Goal: Task Accomplishment & Management: Complete application form

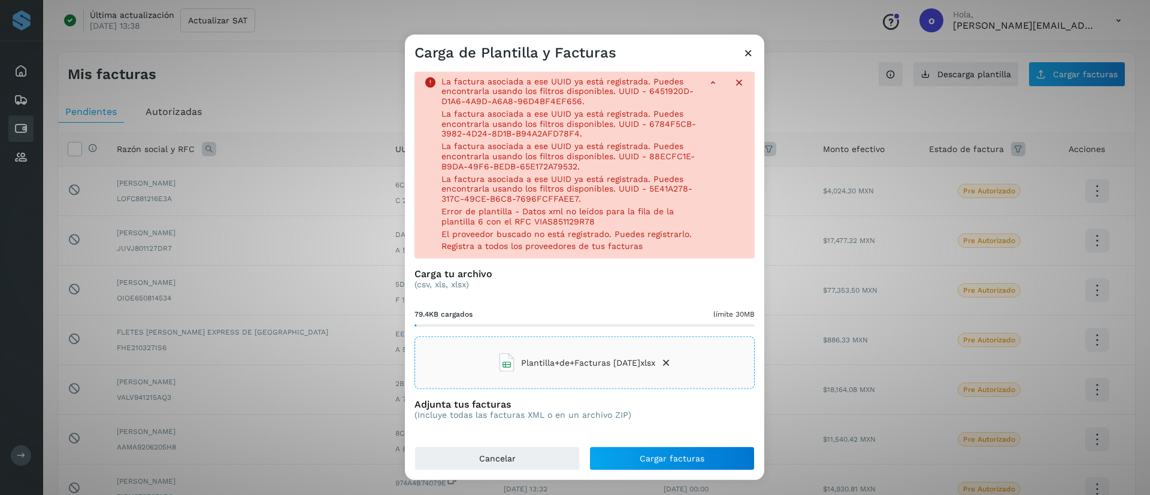
scroll to position [22, 0]
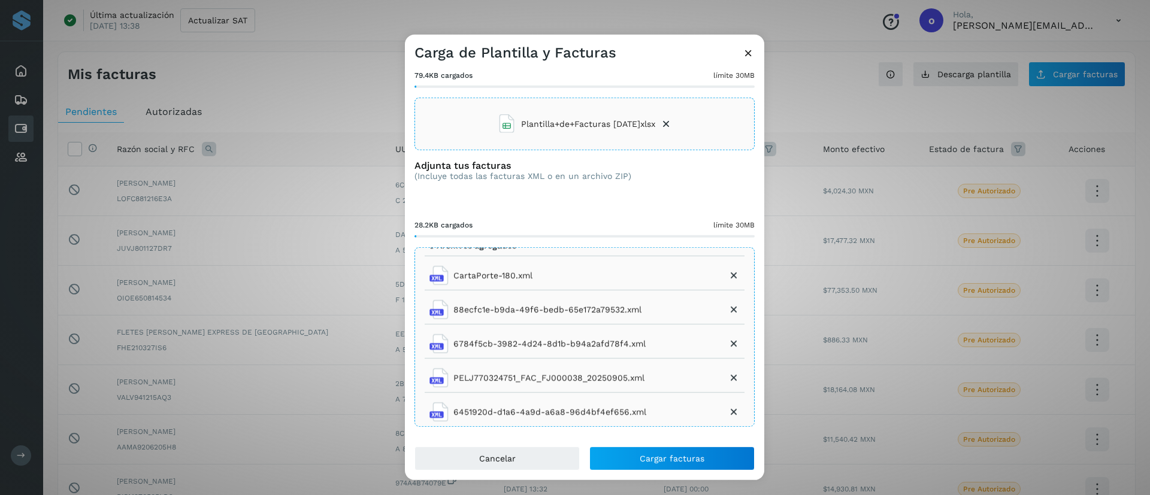
click at [653, 443] on div "La factura asociada a ese UUID ya está registrada. Puedes encontrarla usando lo…" at bounding box center [584, 254] width 359 height 385
click at [560, 461] on button "Cancelar" at bounding box center [497, 459] width 165 height 24
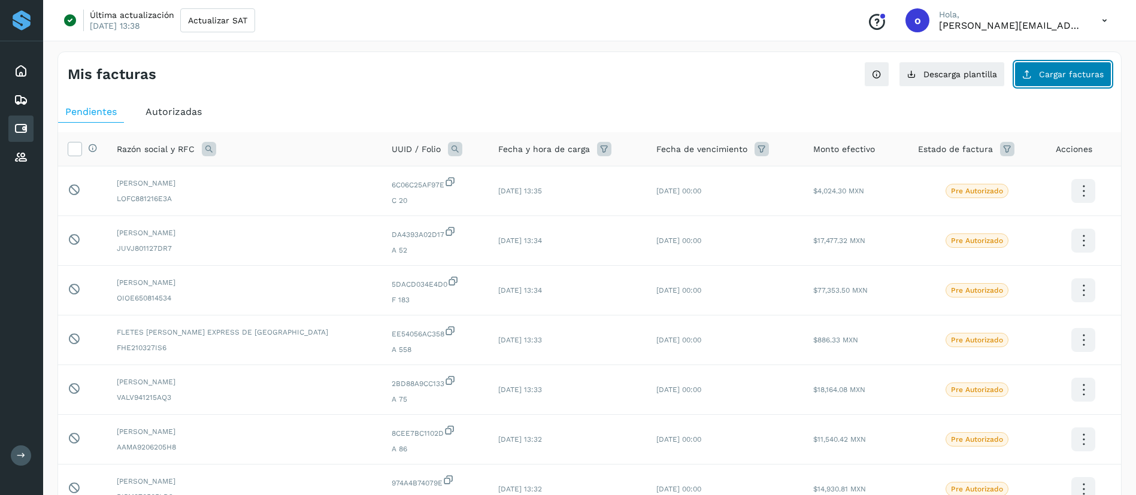
click at [1089, 84] on button "Cargar facturas" at bounding box center [1063, 74] width 97 height 25
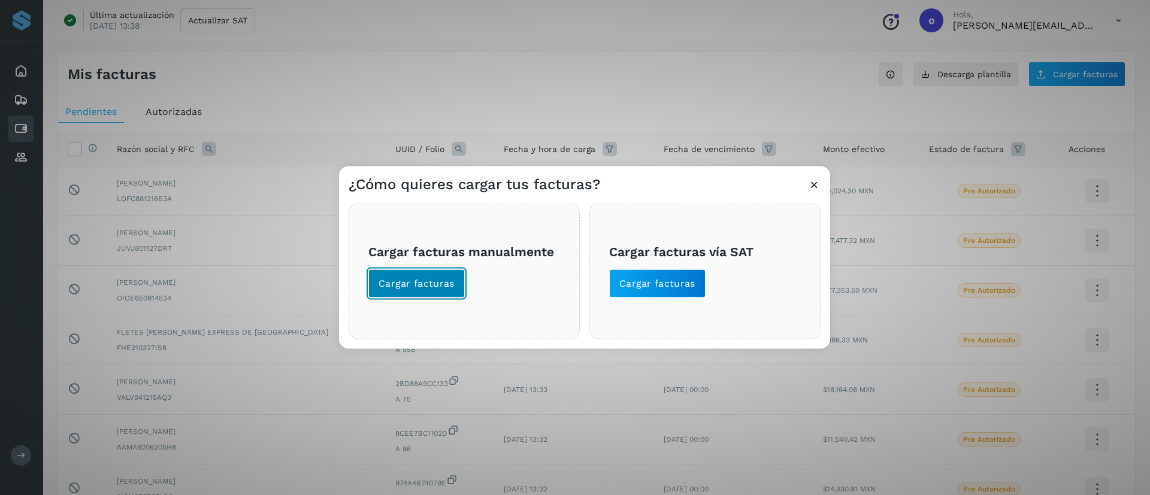
click at [405, 287] on span "Cargar facturas" at bounding box center [417, 283] width 76 height 13
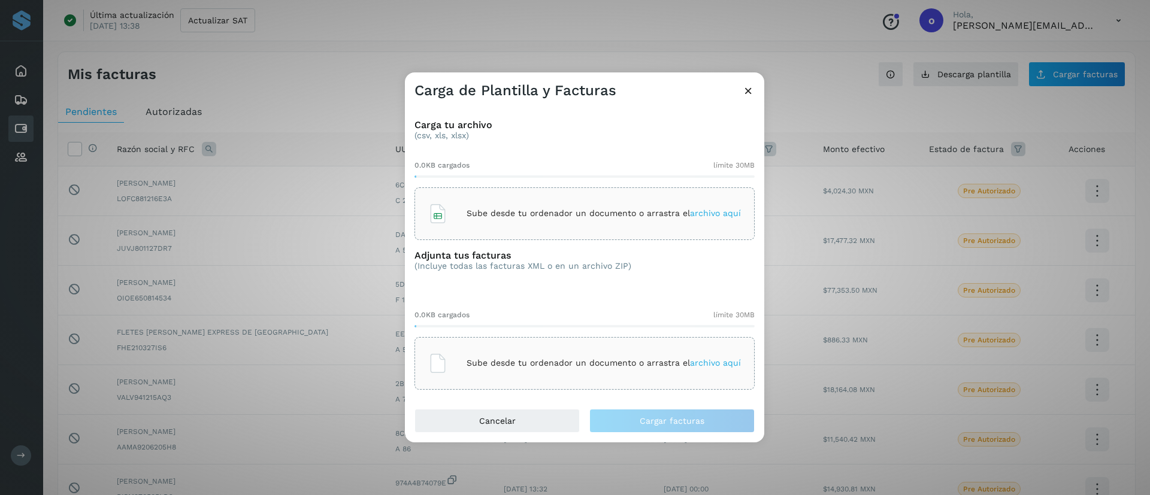
click at [713, 217] on span "archivo aquí" at bounding box center [715, 213] width 51 height 10
click at [718, 357] on div "Sube desde tu ordenador un documento o arrastra el archivo aquí" at bounding box center [584, 363] width 313 height 32
click at [718, 365] on span "archivo aquí" at bounding box center [715, 363] width 51 height 10
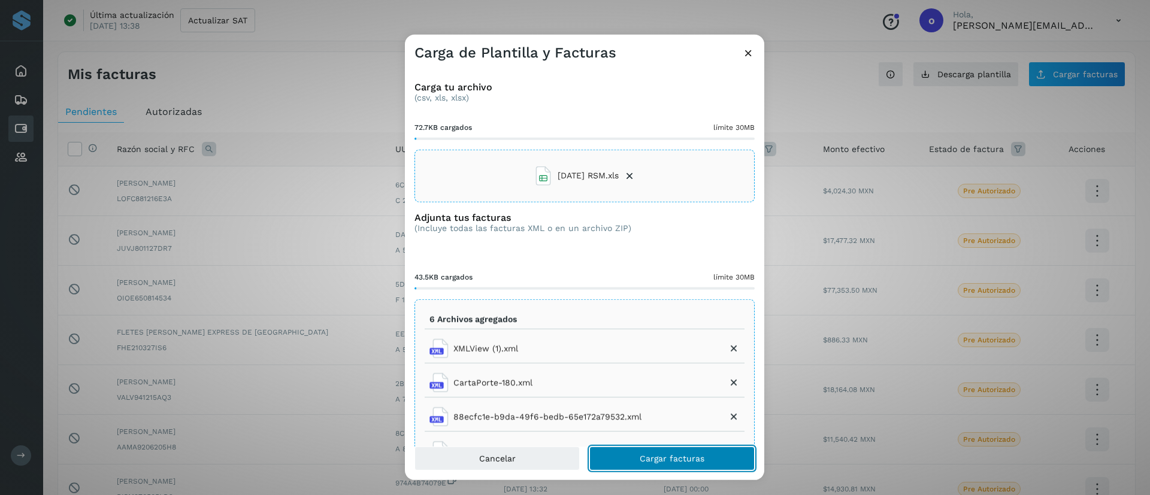
click at [652, 465] on button "Cargar facturas" at bounding box center [671, 459] width 165 height 24
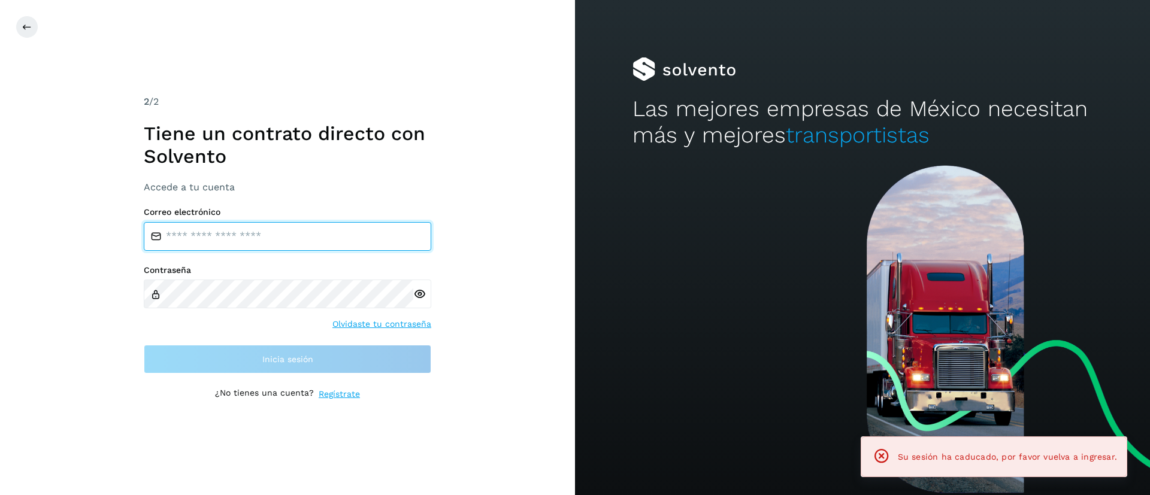
click at [202, 239] on input "email" at bounding box center [288, 236] width 288 height 29
type input "**********"
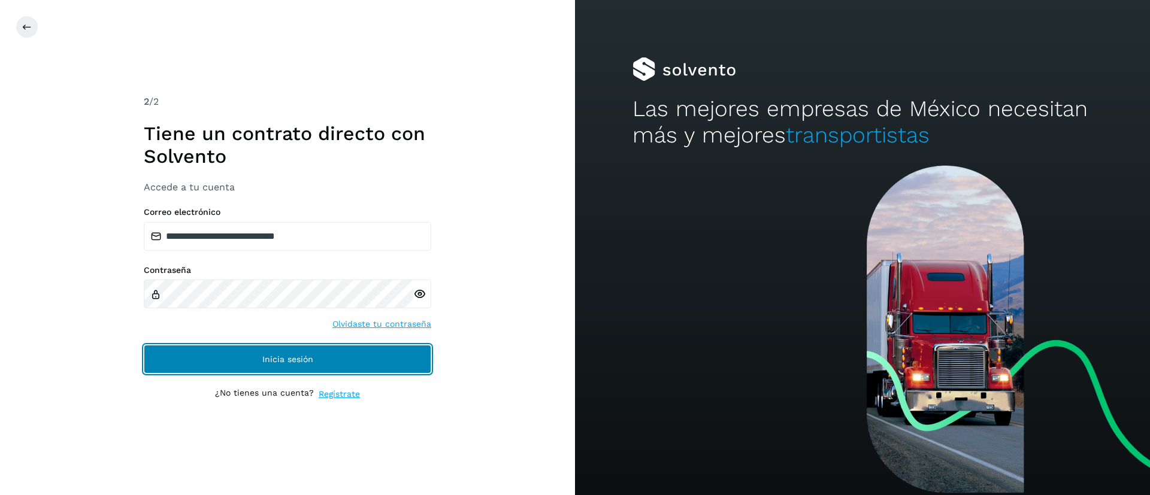
click at [259, 356] on button "Inicia sesión" at bounding box center [288, 359] width 288 height 29
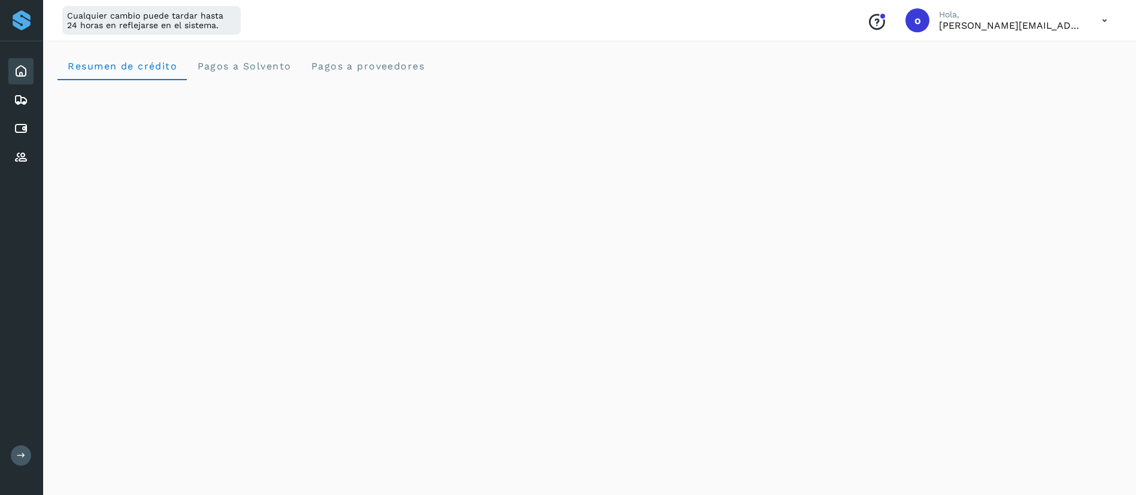
click at [18, 123] on div "Cuentas por pagar" at bounding box center [20, 129] width 25 height 26
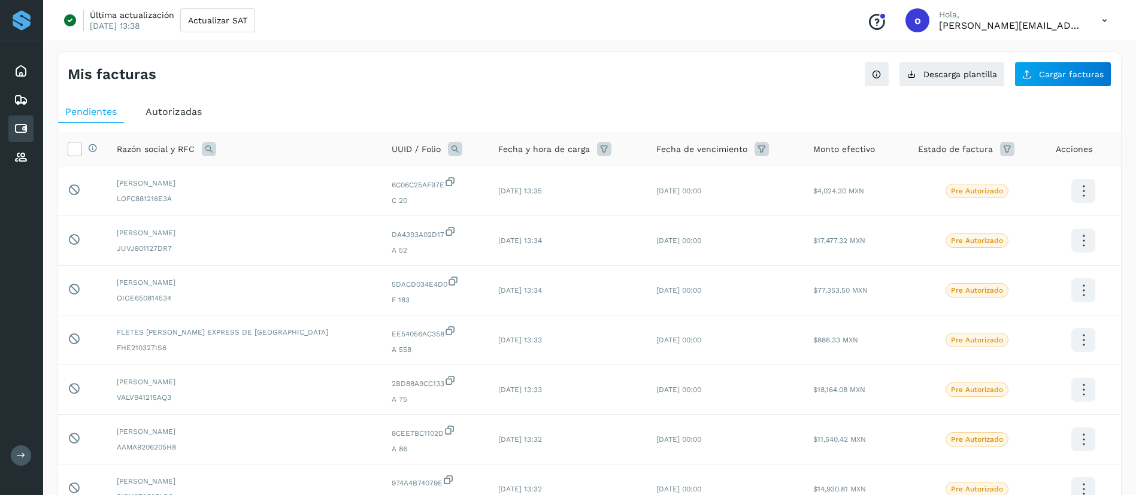
drag, startPoint x: 580, startPoint y: 98, endPoint x: 579, endPoint y: 105, distance: 6.7
click at [579, 107] on div "Pendientes Autorizadas Selecciona todas las facturas disponibles para autorizac…" at bounding box center [589, 421] width 1063 height 651
click at [1097, 71] on span "Cargar facturas" at bounding box center [1071, 74] width 65 height 8
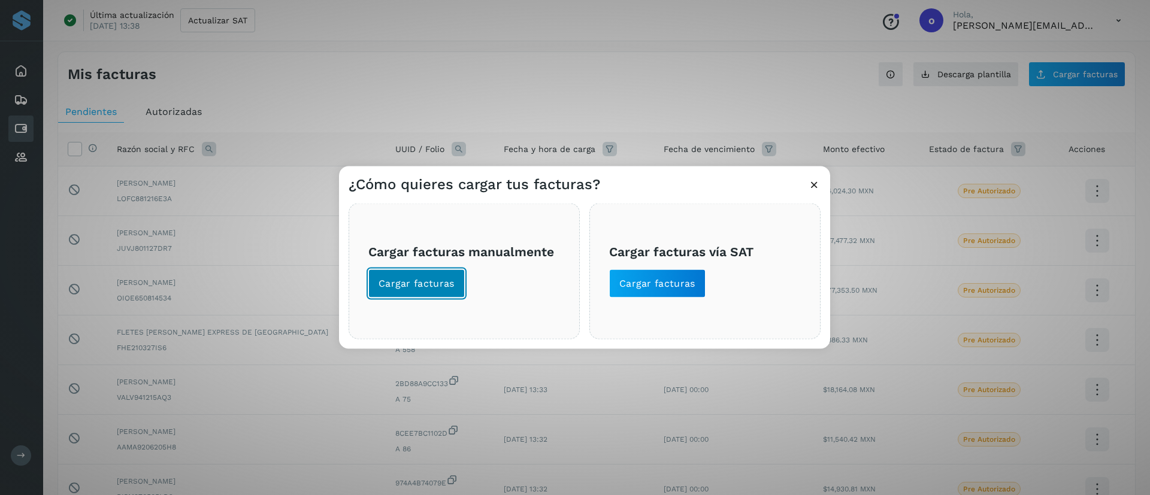
click at [406, 285] on span "Cargar facturas" at bounding box center [417, 283] width 76 height 13
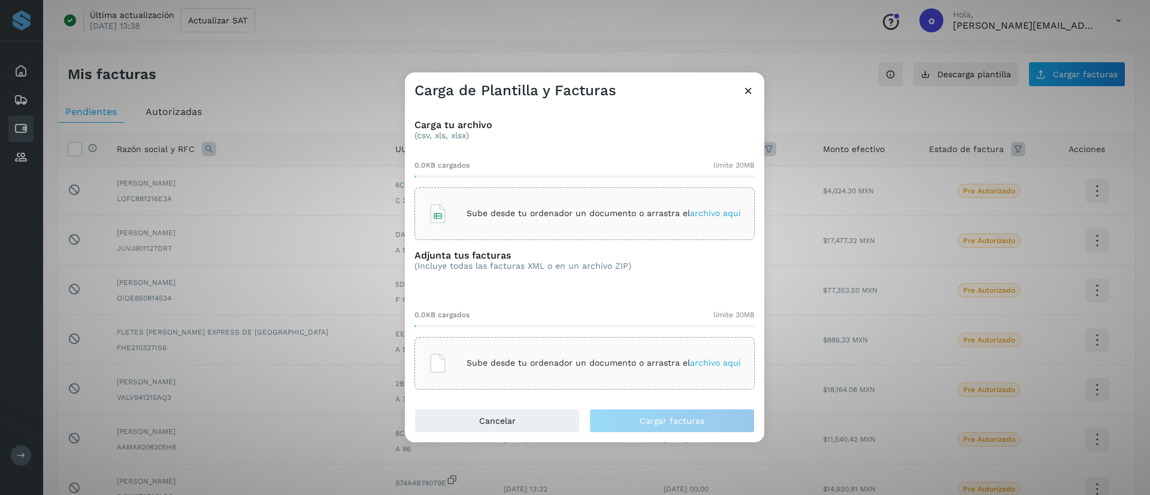
click at [718, 213] on span "archivo aquí" at bounding box center [715, 213] width 51 height 10
click at [701, 364] on span "archivo aquí" at bounding box center [715, 363] width 51 height 10
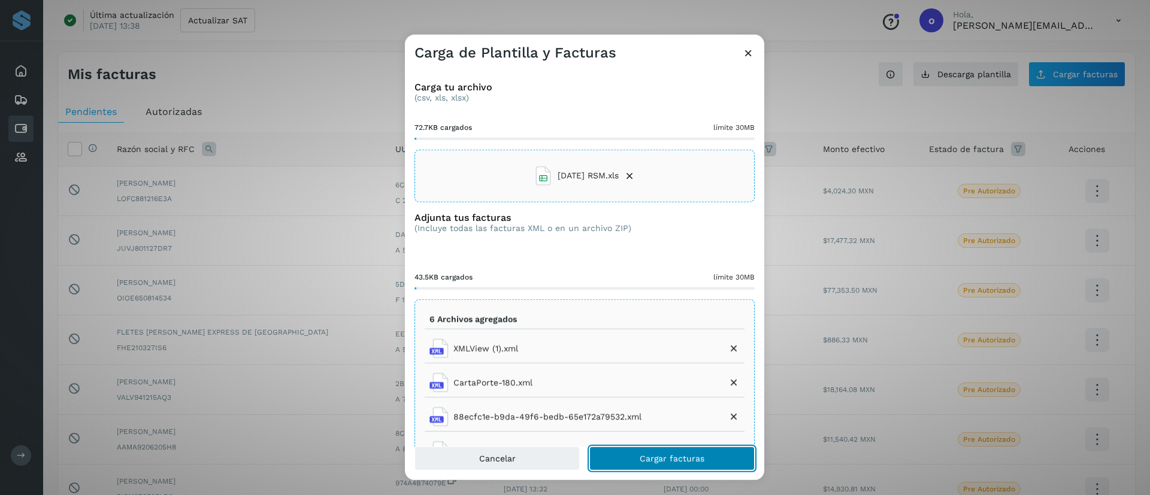
click at [615, 465] on button "Cargar facturas" at bounding box center [671, 459] width 165 height 24
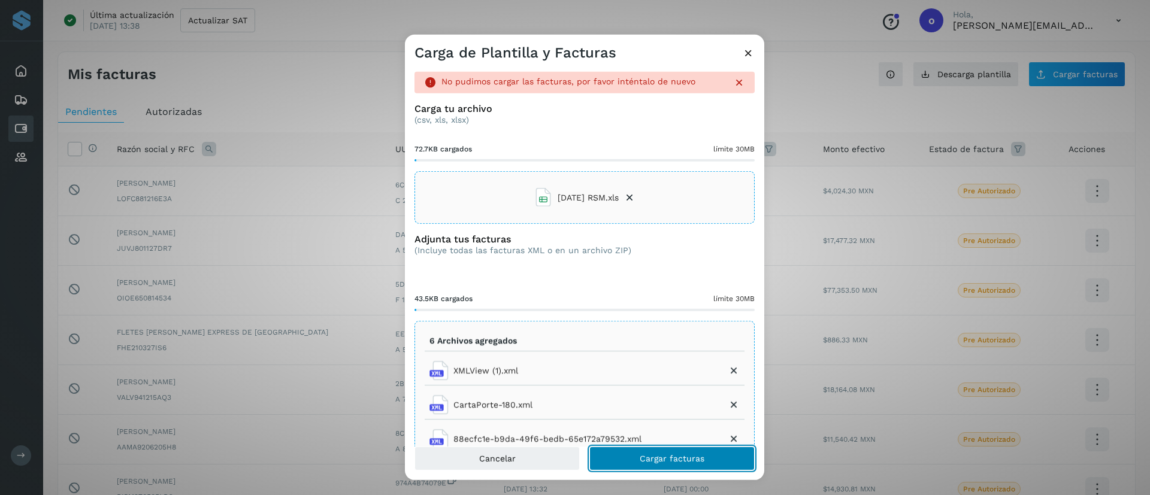
click at [639, 465] on button "Cargar facturas" at bounding box center [671, 459] width 165 height 24
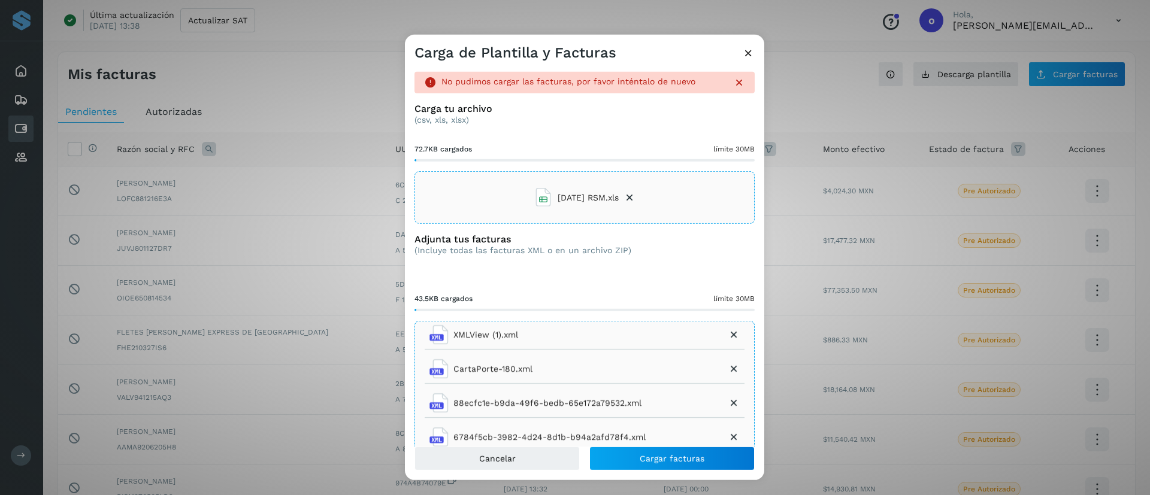
scroll to position [56, 0]
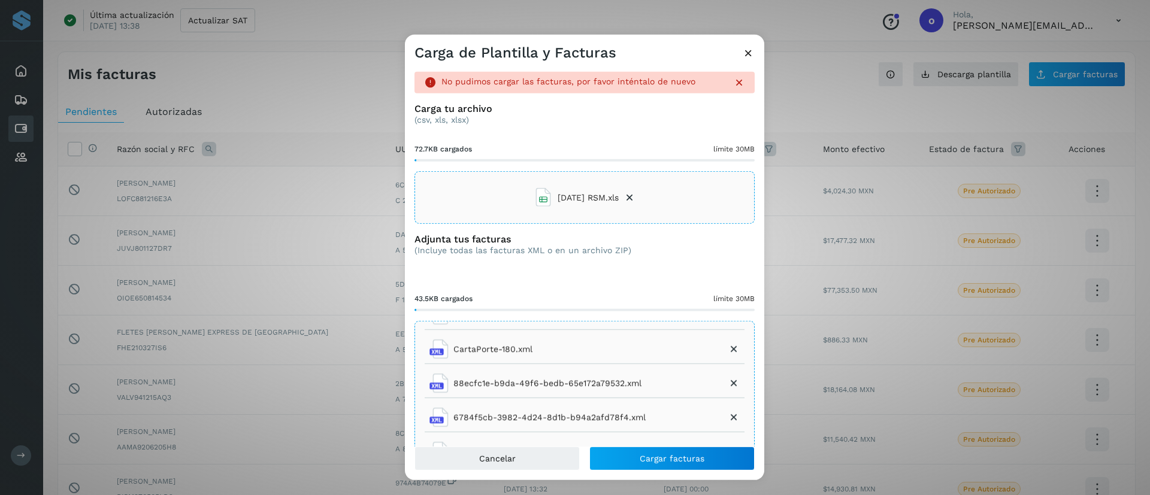
click at [627, 196] on icon at bounding box center [630, 198] width 12 height 12
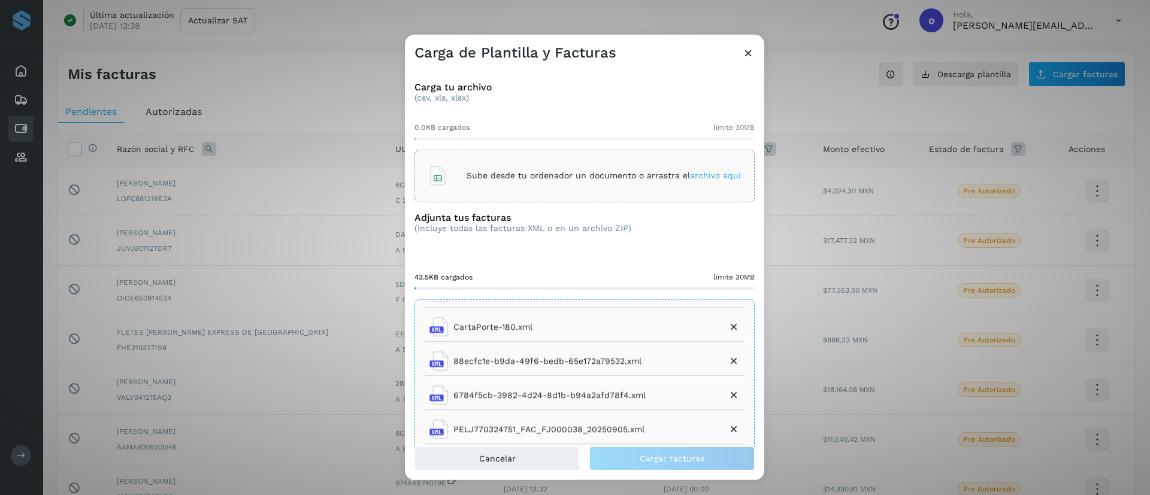
click at [701, 171] on span "archivo aquí" at bounding box center [715, 176] width 51 height 10
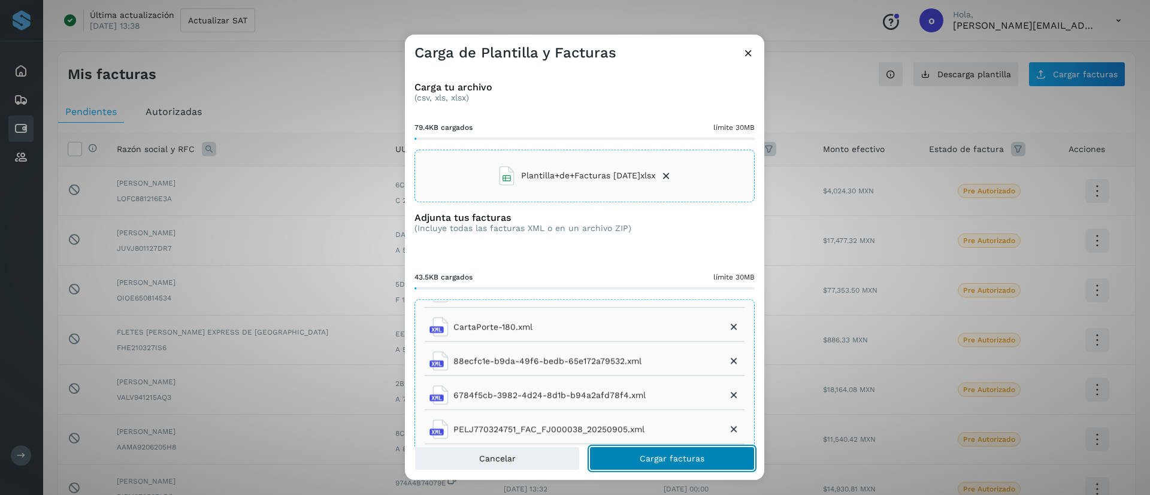
click at [658, 452] on button "Cargar facturas" at bounding box center [671, 459] width 165 height 24
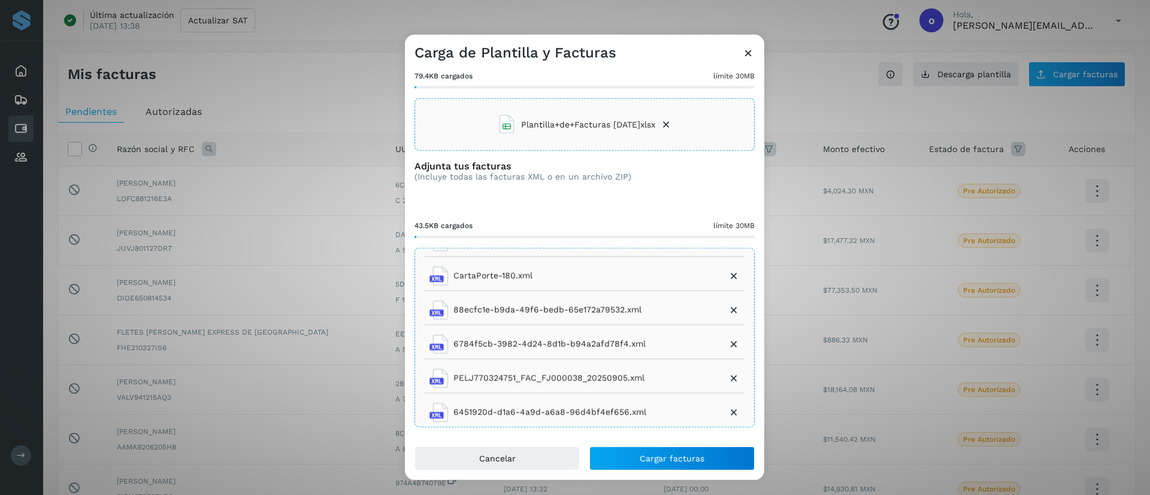
scroll to position [0, 0]
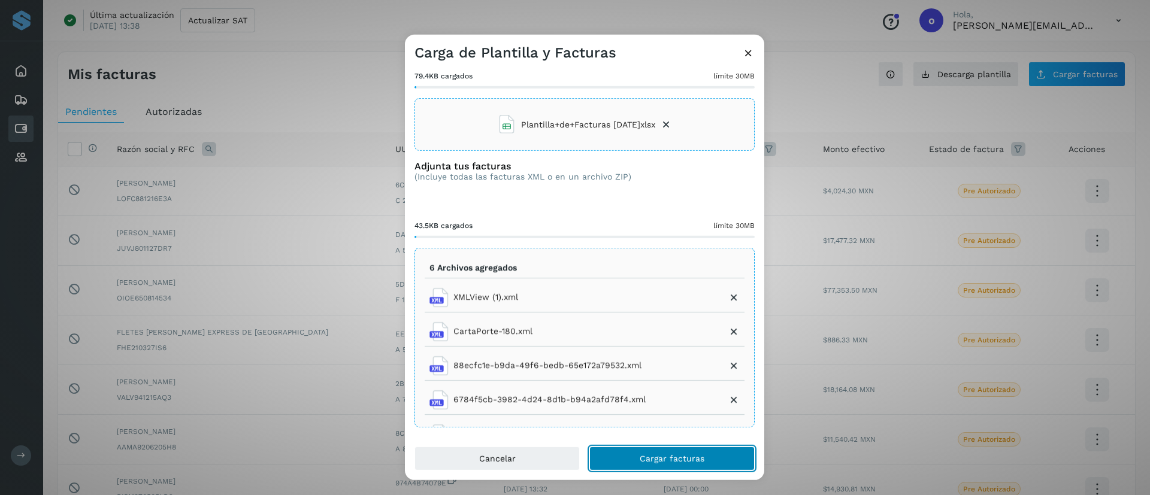
click at [664, 462] on span "Cargar facturas" at bounding box center [672, 459] width 65 height 8
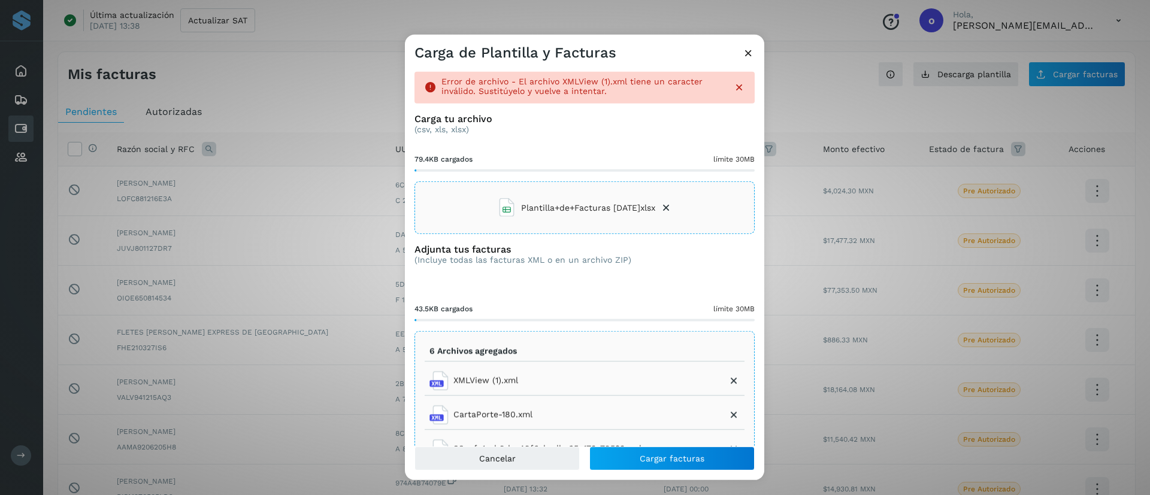
click at [661, 206] on icon at bounding box center [666, 208] width 12 height 12
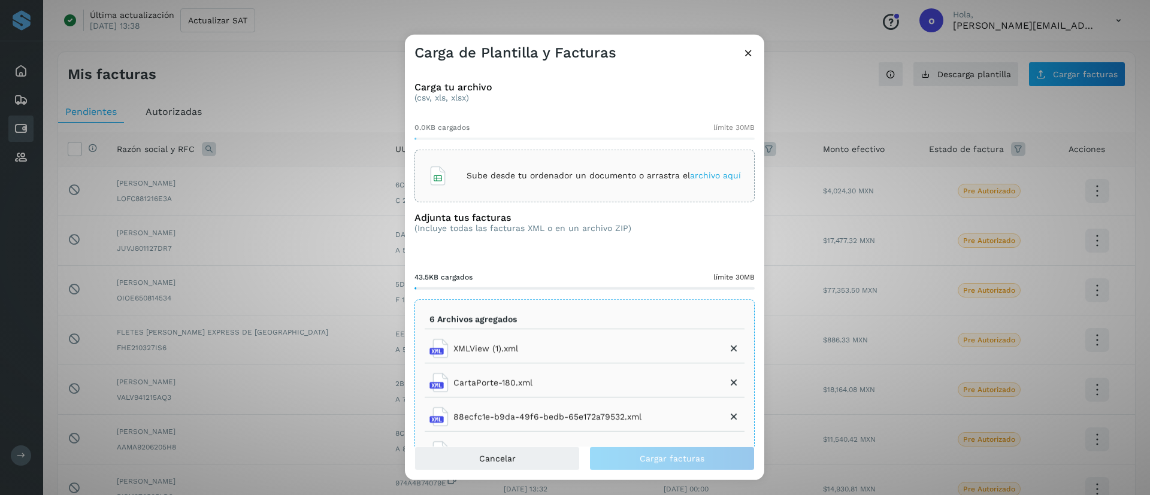
click at [701, 173] on span "archivo aquí" at bounding box center [715, 176] width 51 height 10
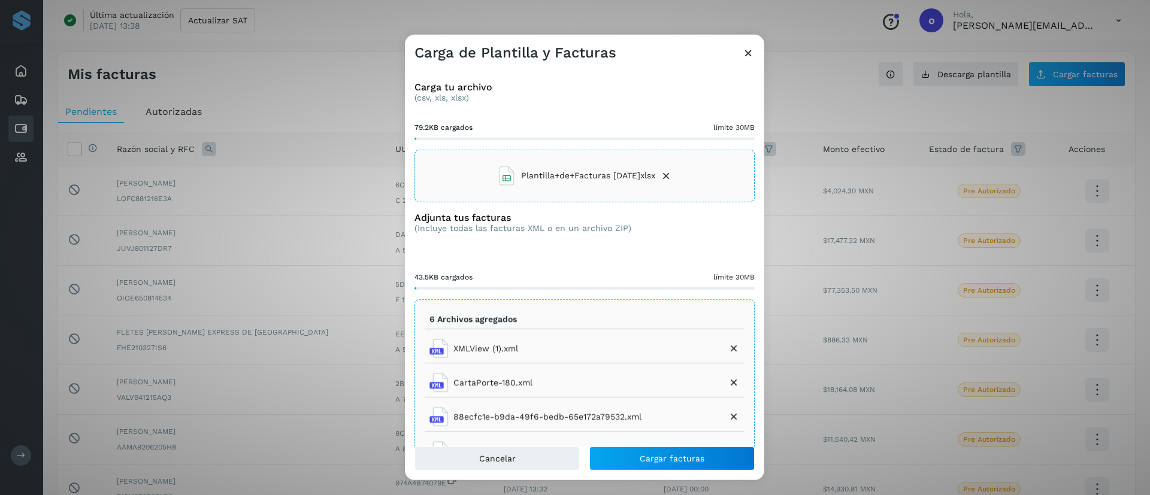
click at [728, 347] on icon at bounding box center [734, 349] width 12 height 12
click at [704, 347] on li "88ecfc1e-b9da-49f6-bedb-65e172a79532.xml" at bounding box center [585, 348] width 320 height 29
click at [728, 348] on icon at bounding box center [734, 349] width 12 height 12
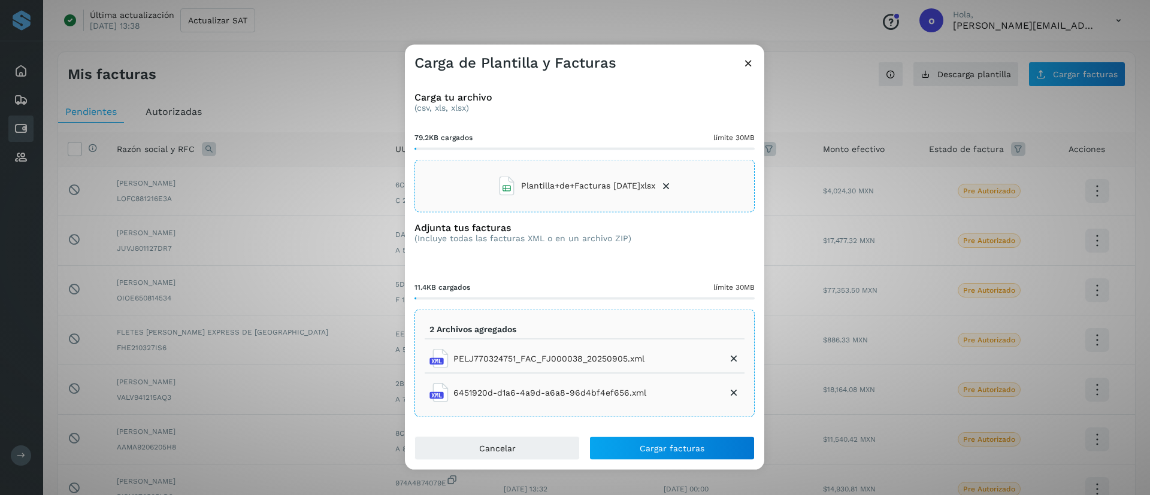
click at [733, 358] on icon at bounding box center [734, 359] width 12 height 12
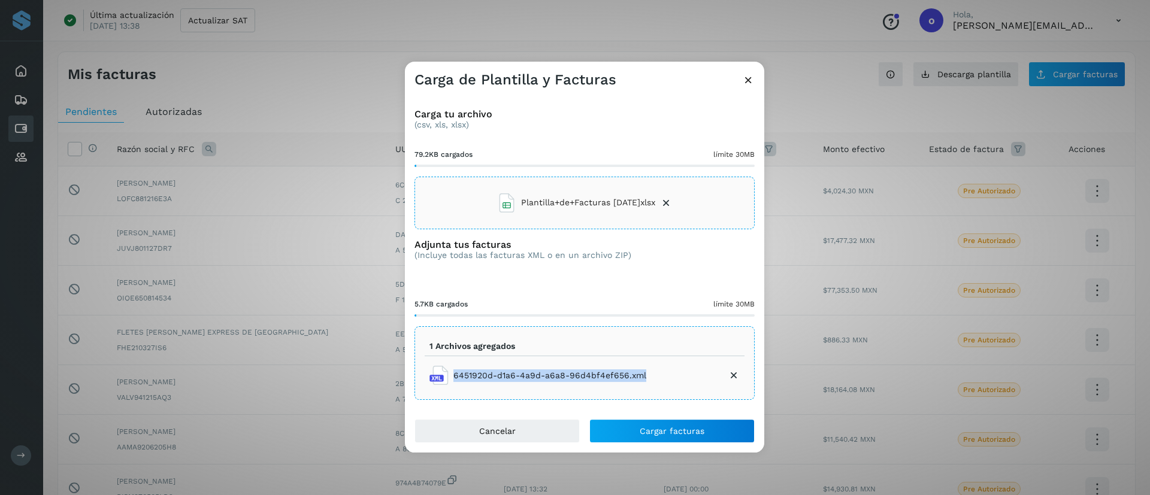
click at [733, 375] on icon at bounding box center [734, 376] width 12 height 12
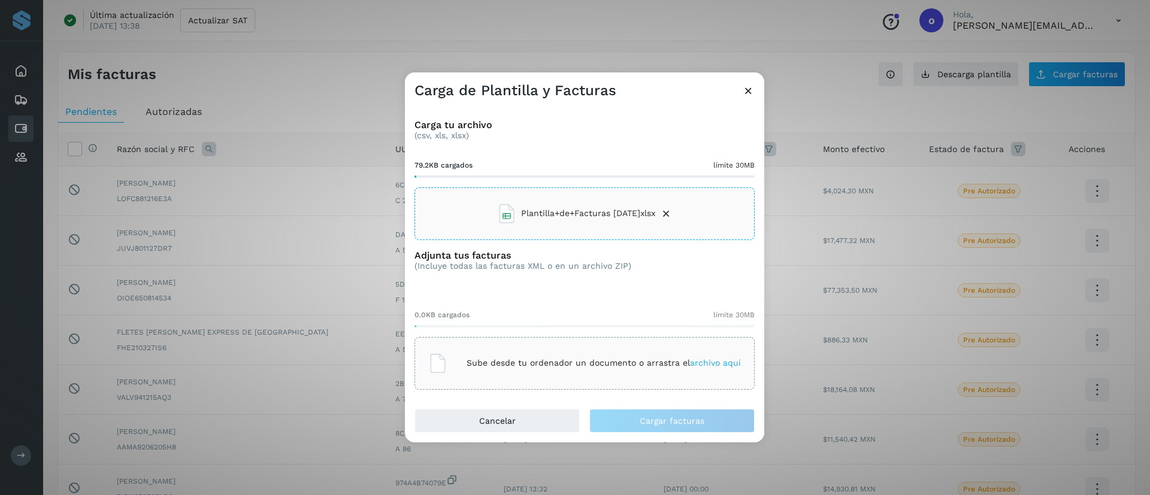
click at [693, 364] on span "archivo aquí" at bounding box center [715, 363] width 51 height 10
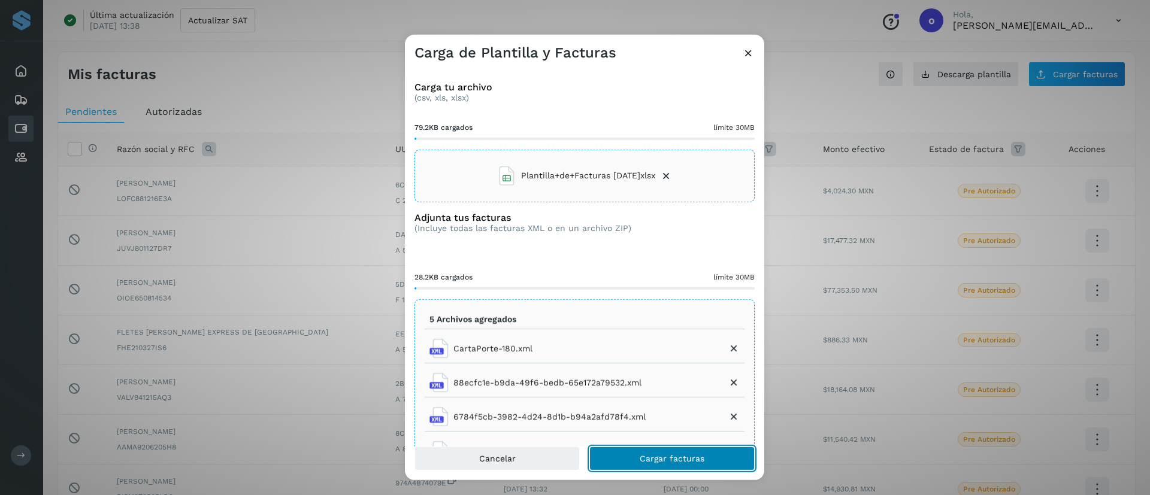
click at [648, 460] on span "Cargar facturas" at bounding box center [672, 459] width 65 height 8
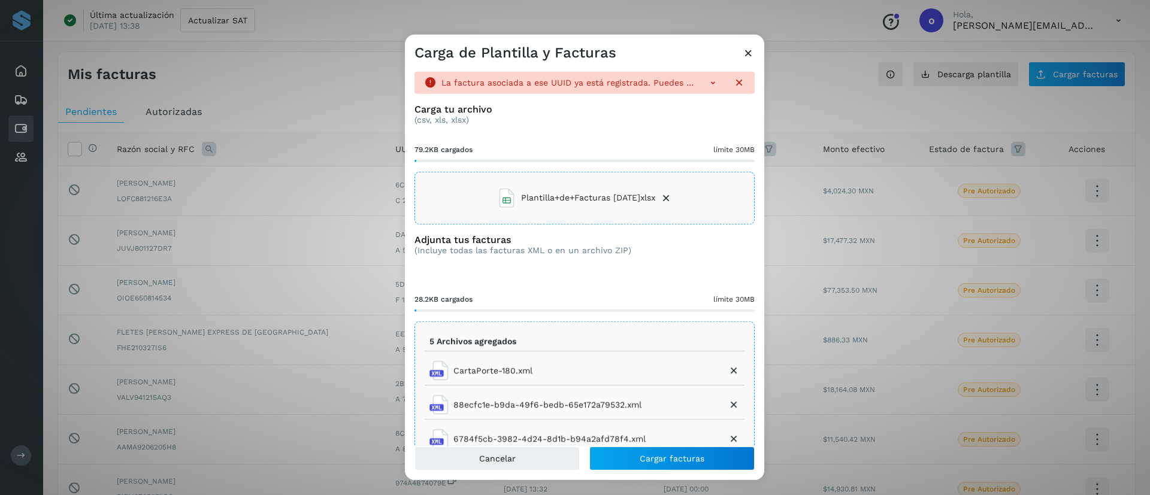
click at [707, 86] on icon at bounding box center [713, 82] width 12 height 12
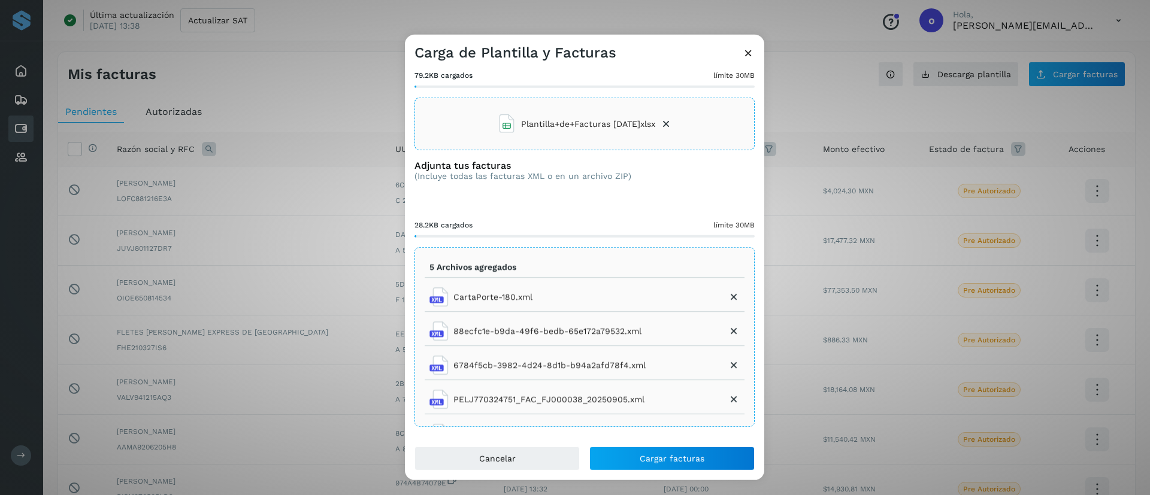
click at [753, 49] on icon at bounding box center [748, 52] width 13 height 13
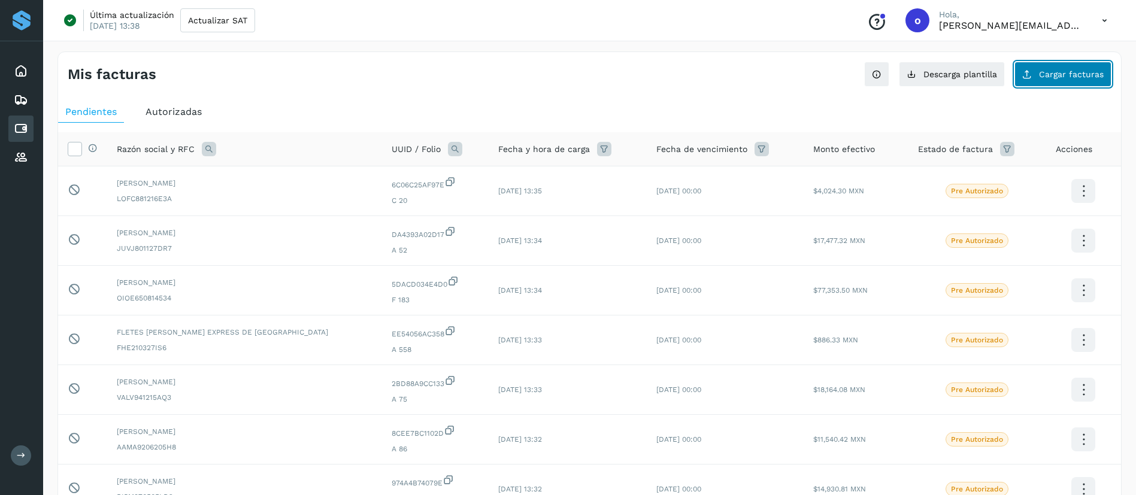
click at [1078, 70] on span "Cargar facturas" at bounding box center [1071, 74] width 65 height 8
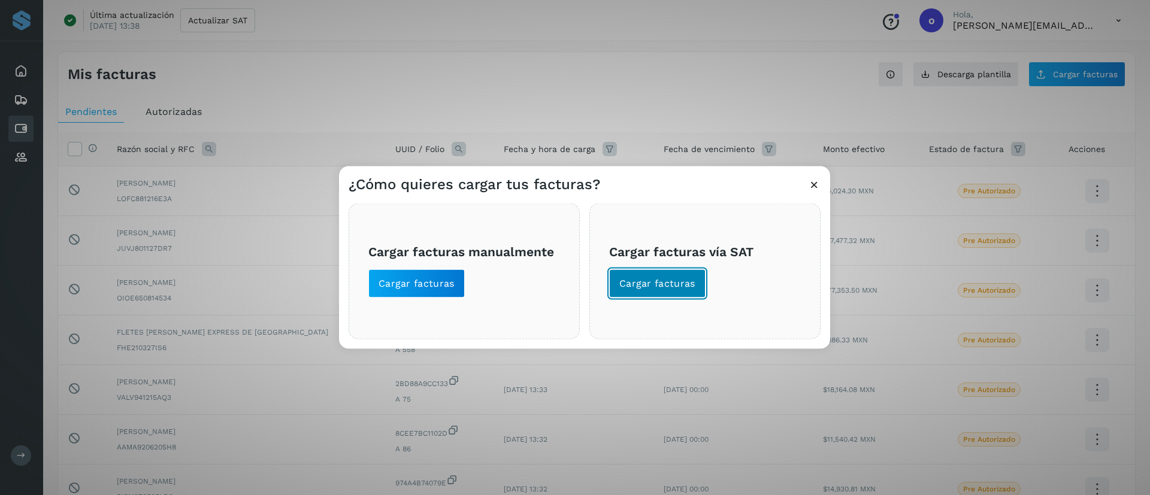
click at [643, 280] on span "Cargar facturas" at bounding box center [657, 283] width 76 height 13
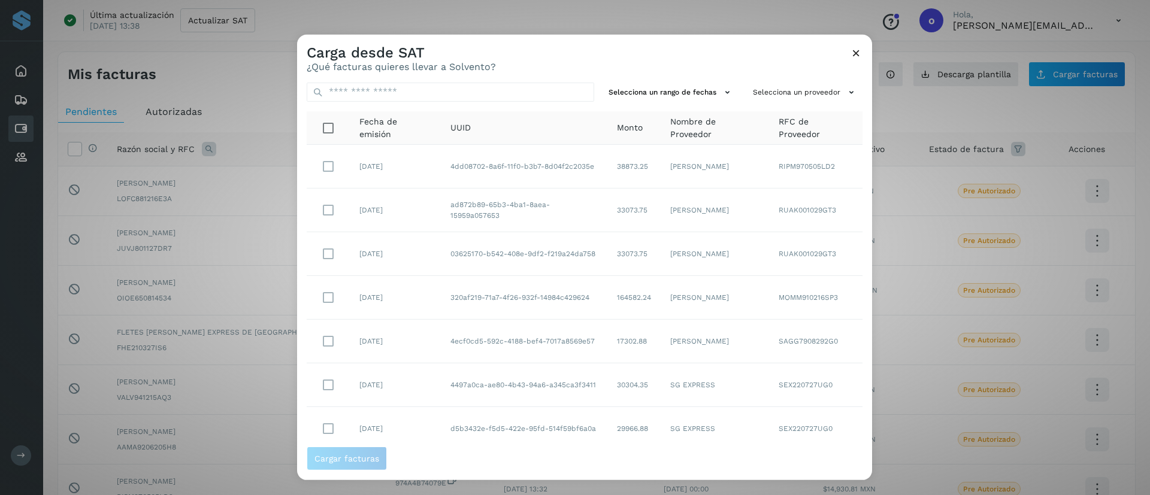
click at [864, 43] on div "Carga desde SAT ¿Qué facturas quieres llevar a Solvento?" at bounding box center [584, 53] width 575 height 38
click at [861, 50] on icon at bounding box center [856, 52] width 13 height 13
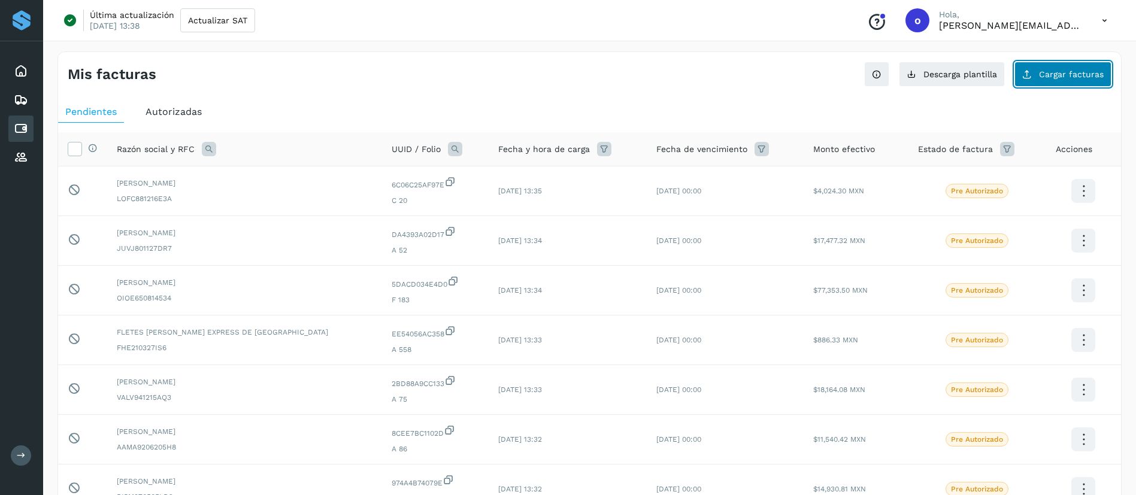
click at [1059, 74] on span "Cargar facturas" at bounding box center [1071, 74] width 65 height 8
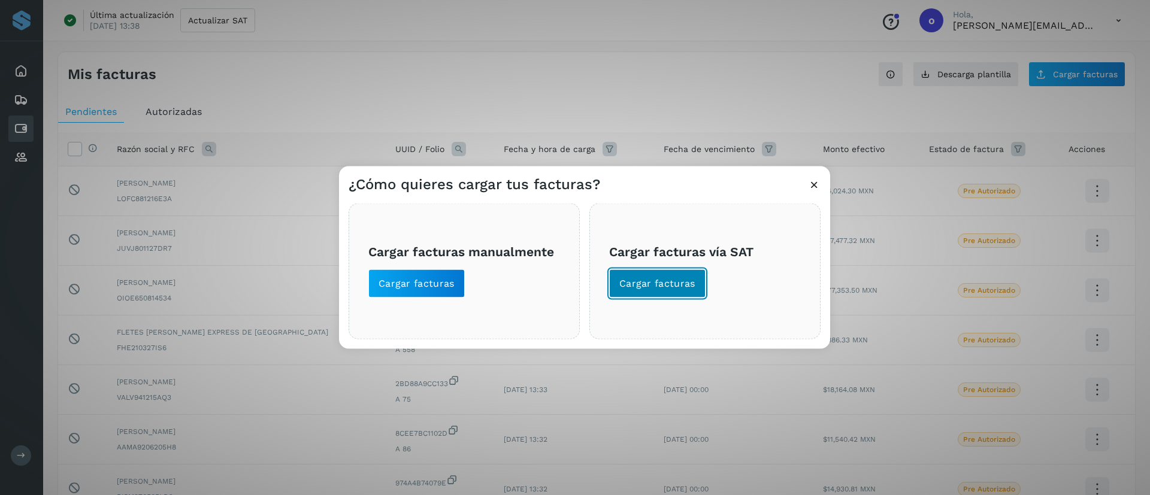
click at [665, 271] on button "Cargar facturas" at bounding box center [657, 283] width 96 height 29
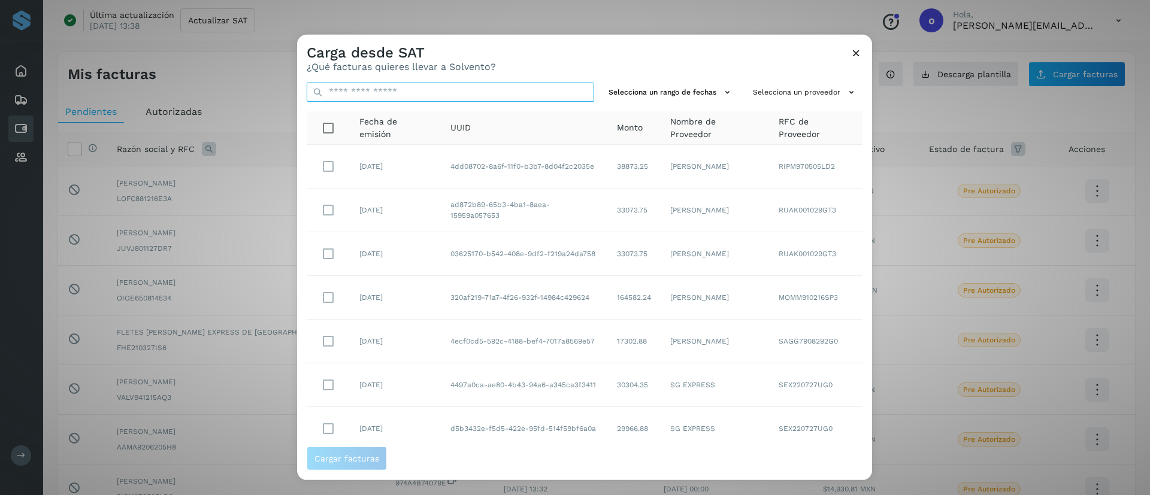
click at [473, 93] on input "text" at bounding box center [451, 91] width 288 height 19
paste input "**********"
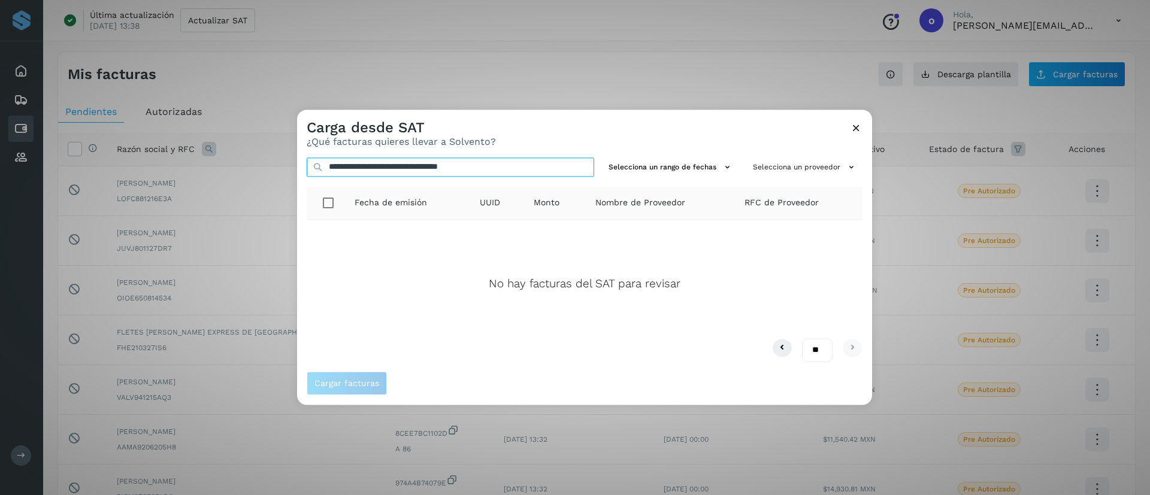
type input "**********"
click at [859, 130] on icon at bounding box center [856, 128] width 13 height 13
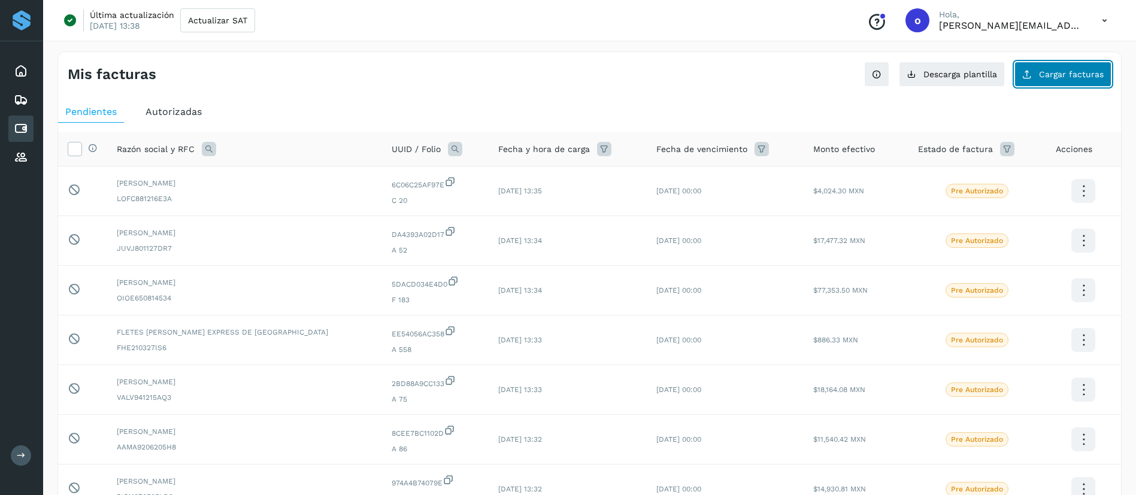
click at [1054, 71] on span "Cargar facturas" at bounding box center [1071, 74] width 65 height 8
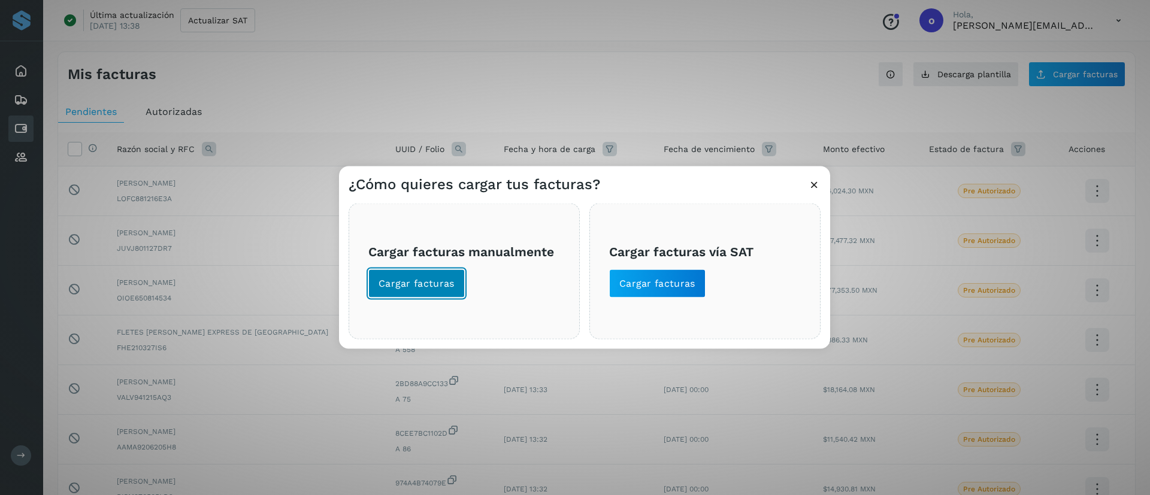
click at [433, 278] on span "Cargar facturas" at bounding box center [417, 283] width 76 height 13
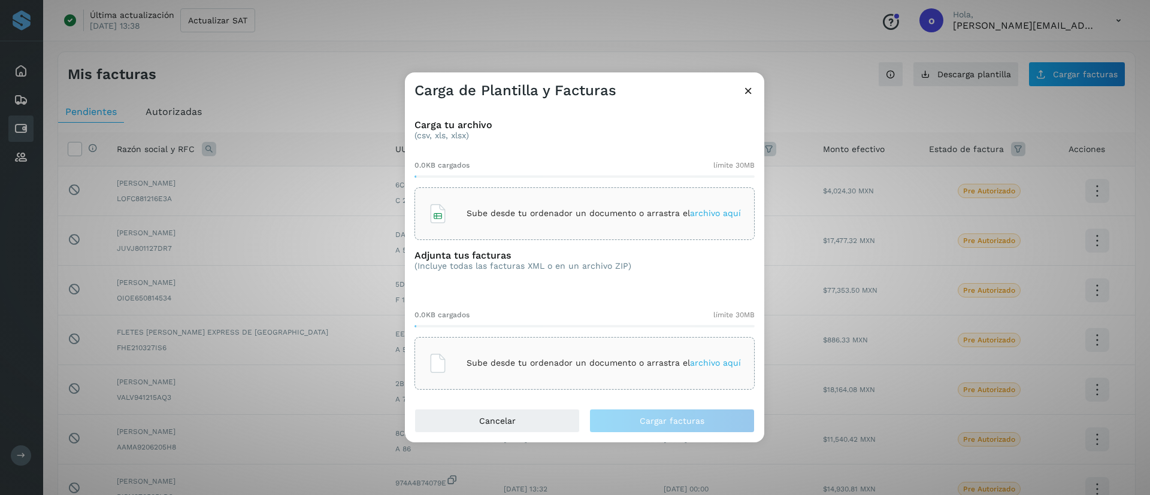
click at [733, 214] on span "archivo aquí" at bounding box center [715, 213] width 51 height 10
click at [708, 364] on span "archivo aquí" at bounding box center [715, 363] width 51 height 10
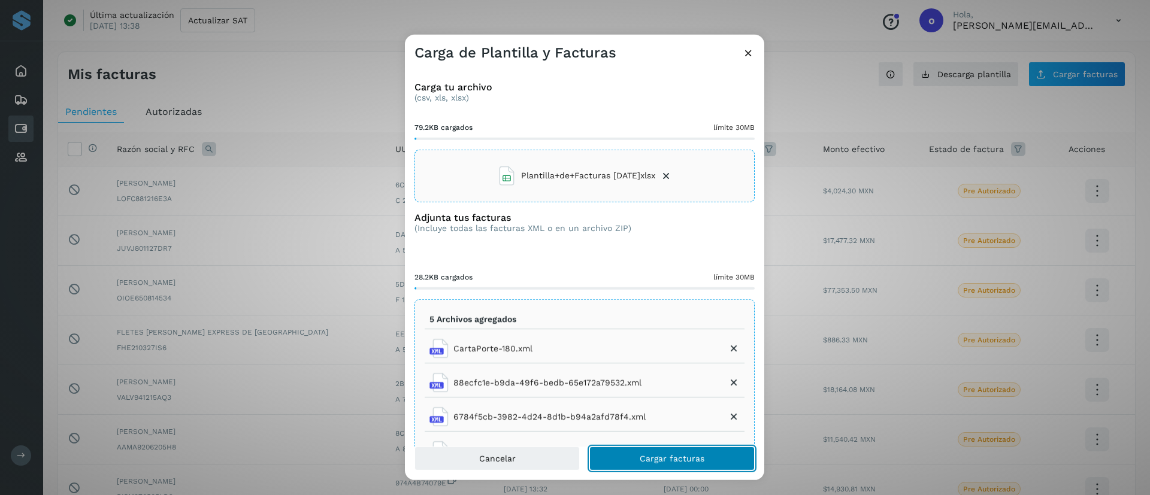
click at [644, 457] on span "Cargar facturas" at bounding box center [672, 459] width 65 height 8
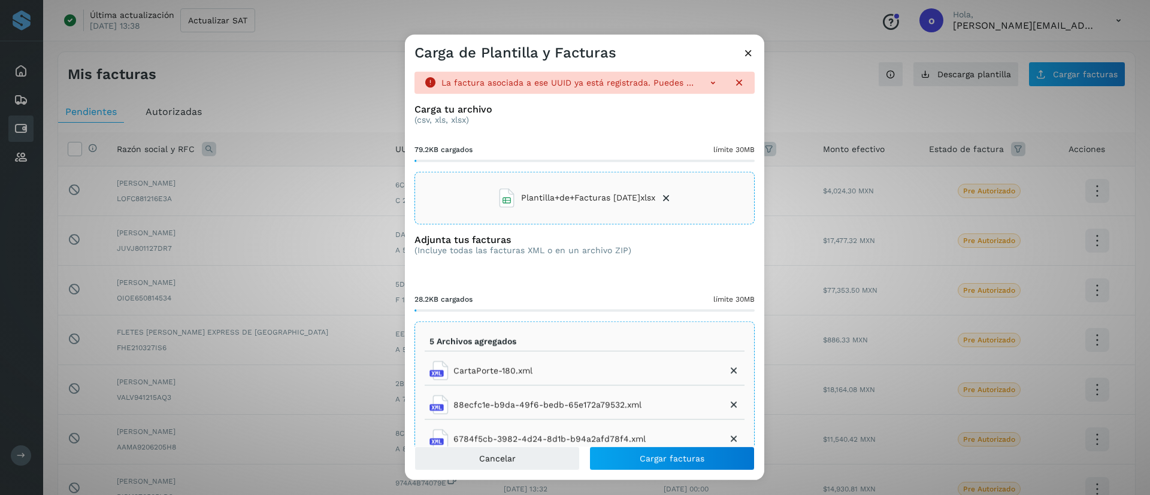
click at [707, 82] on icon at bounding box center [713, 82] width 12 height 12
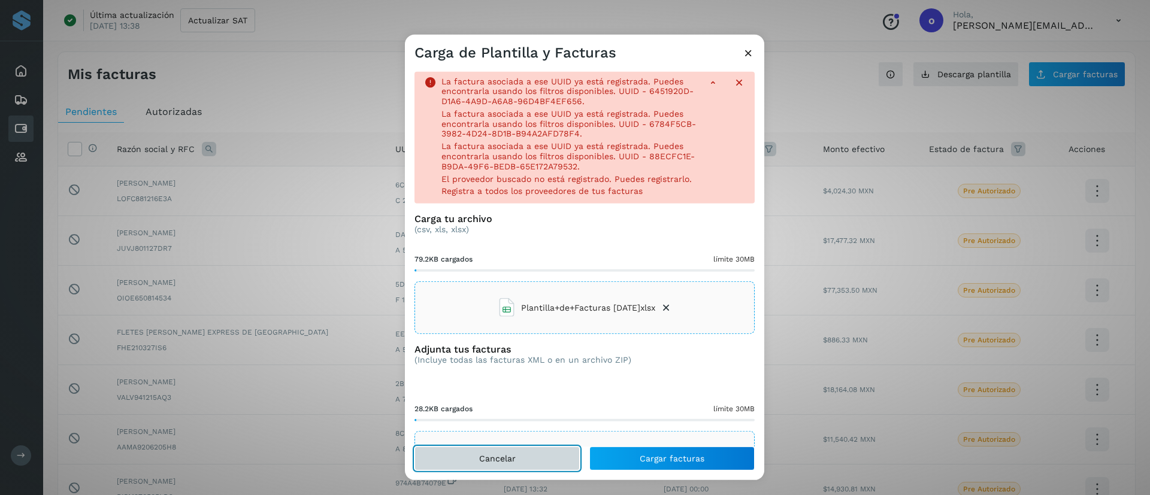
click at [494, 455] on span "Cancelar" at bounding box center [497, 459] width 37 height 8
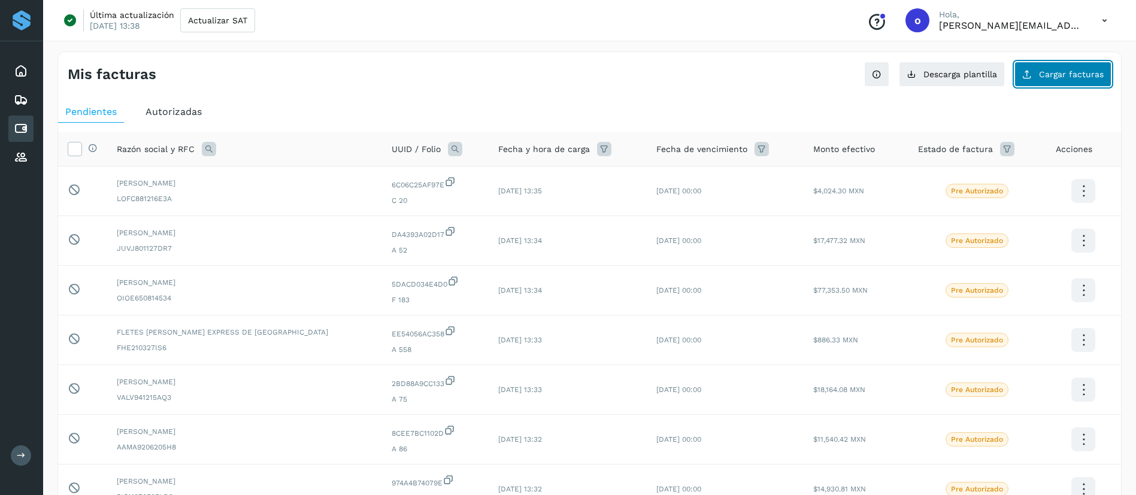
click at [1059, 78] on span "Cargar facturas" at bounding box center [1071, 74] width 65 height 8
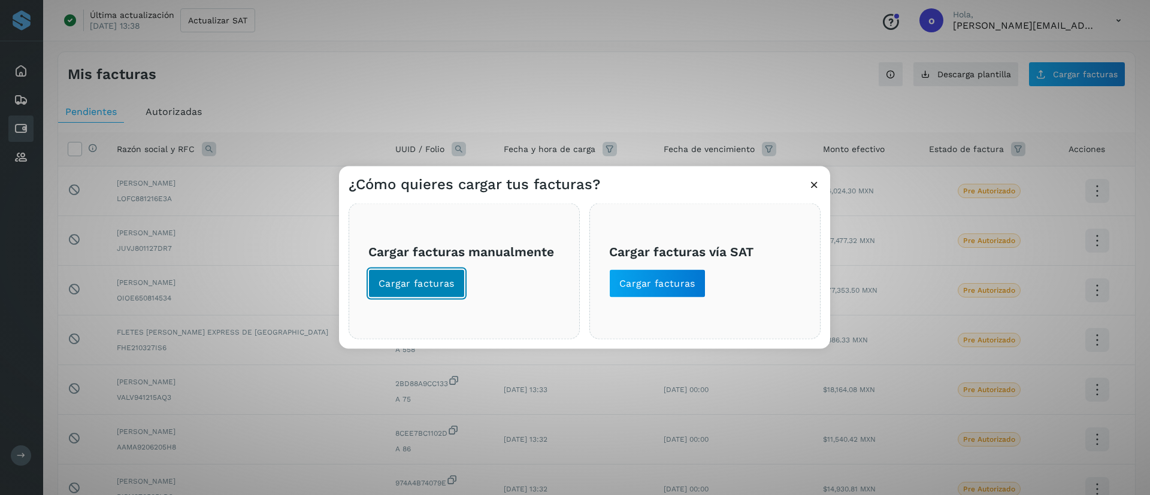
click at [428, 278] on span "Cargar facturas" at bounding box center [417, 283] width 76 height 13
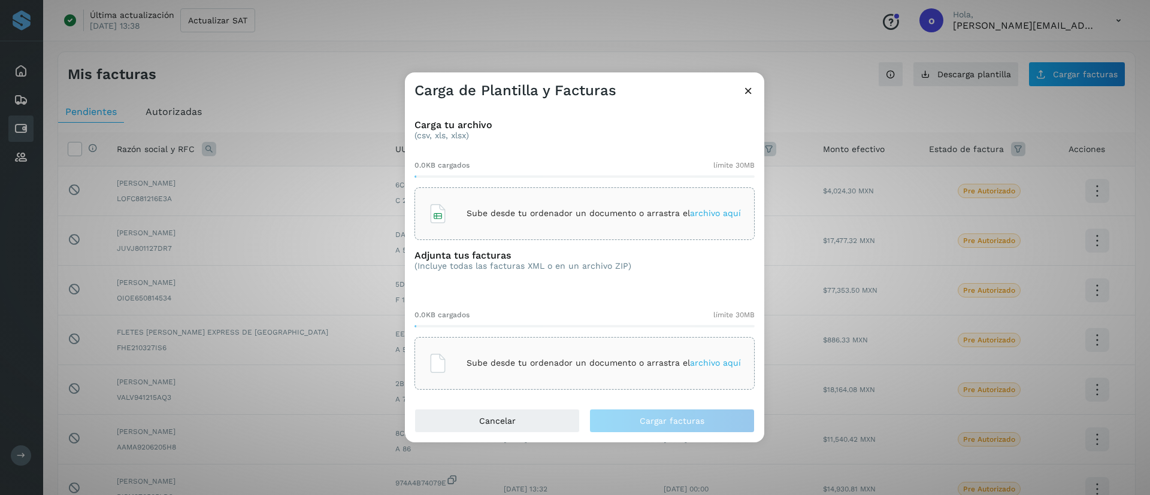
click at [701, 201] on div "Sube desde tu ordenador un documento o arrastra el archivo aquí" at bounding box center [584, 214] width 313 height 32
click at [752, 84] on icon at bounding box center [748, 90] width 13 height 13
